Goal: Find specific page/section: Find specific page/section

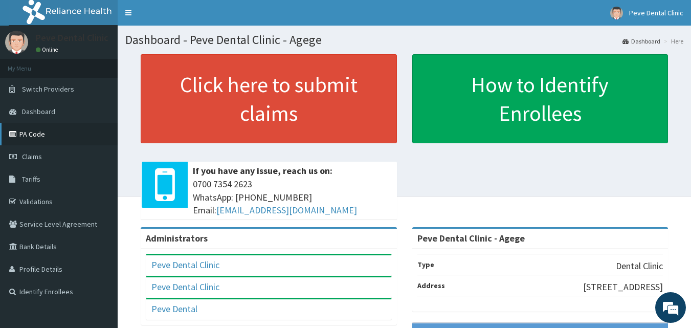
click at [40, 140] on link "PA Code" at bounding box center [59, 134] width 118 height 23
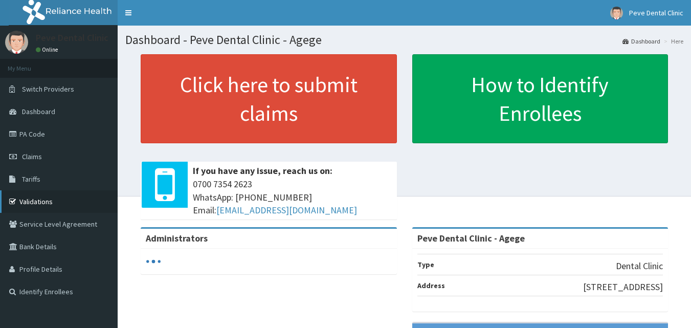
click at [55, 202] on link "Validations" at bounding box center [59, 201] width 118 height 23
